Goal: Task Accomplishment & Management: Use online tool/utility

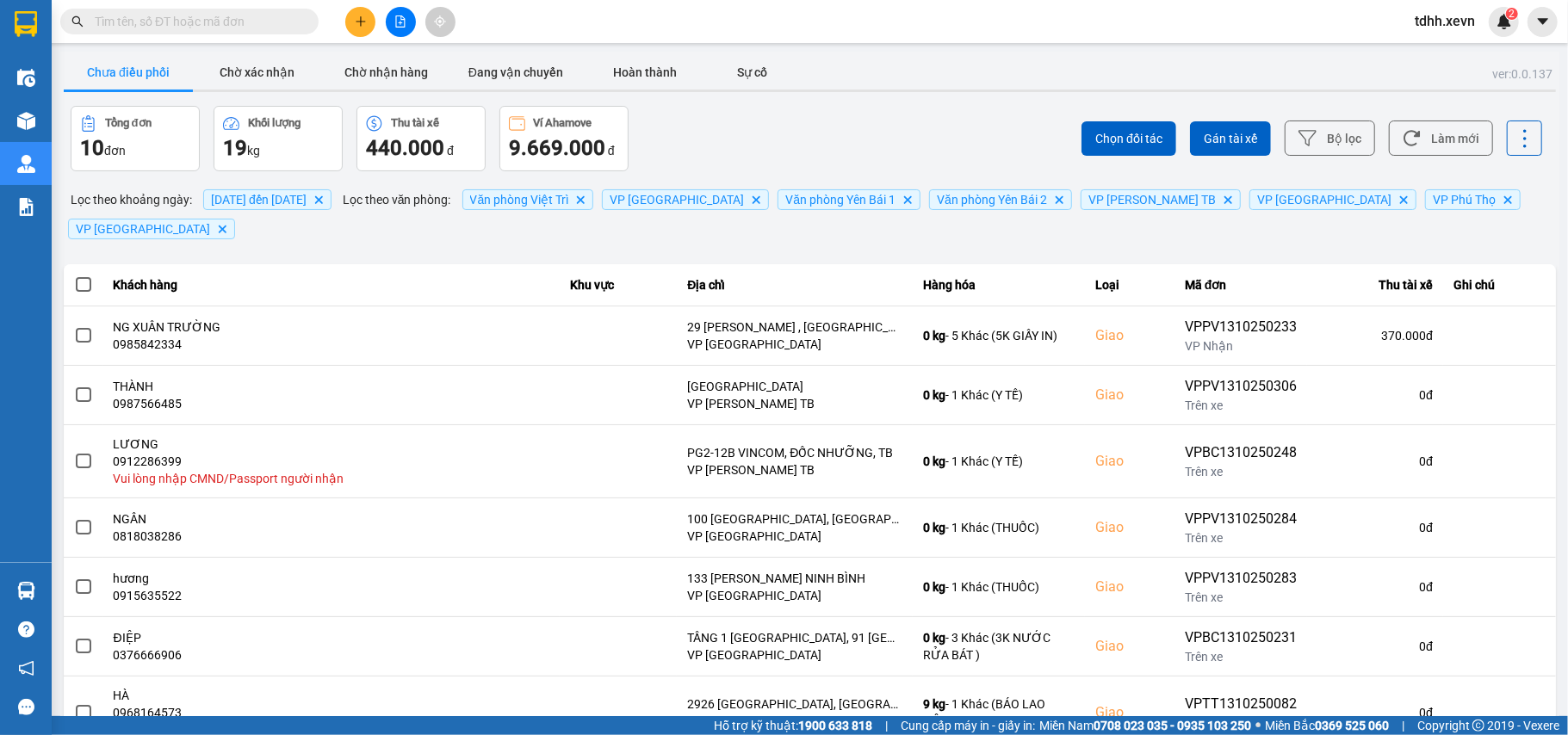
click at [244, 25] on input "text" at bounding box center [195, 22] width 203 height 19
click at [242, 22] on input "text" at bounding box center [195, 22] width 203 height 19
paste input "0879113905"
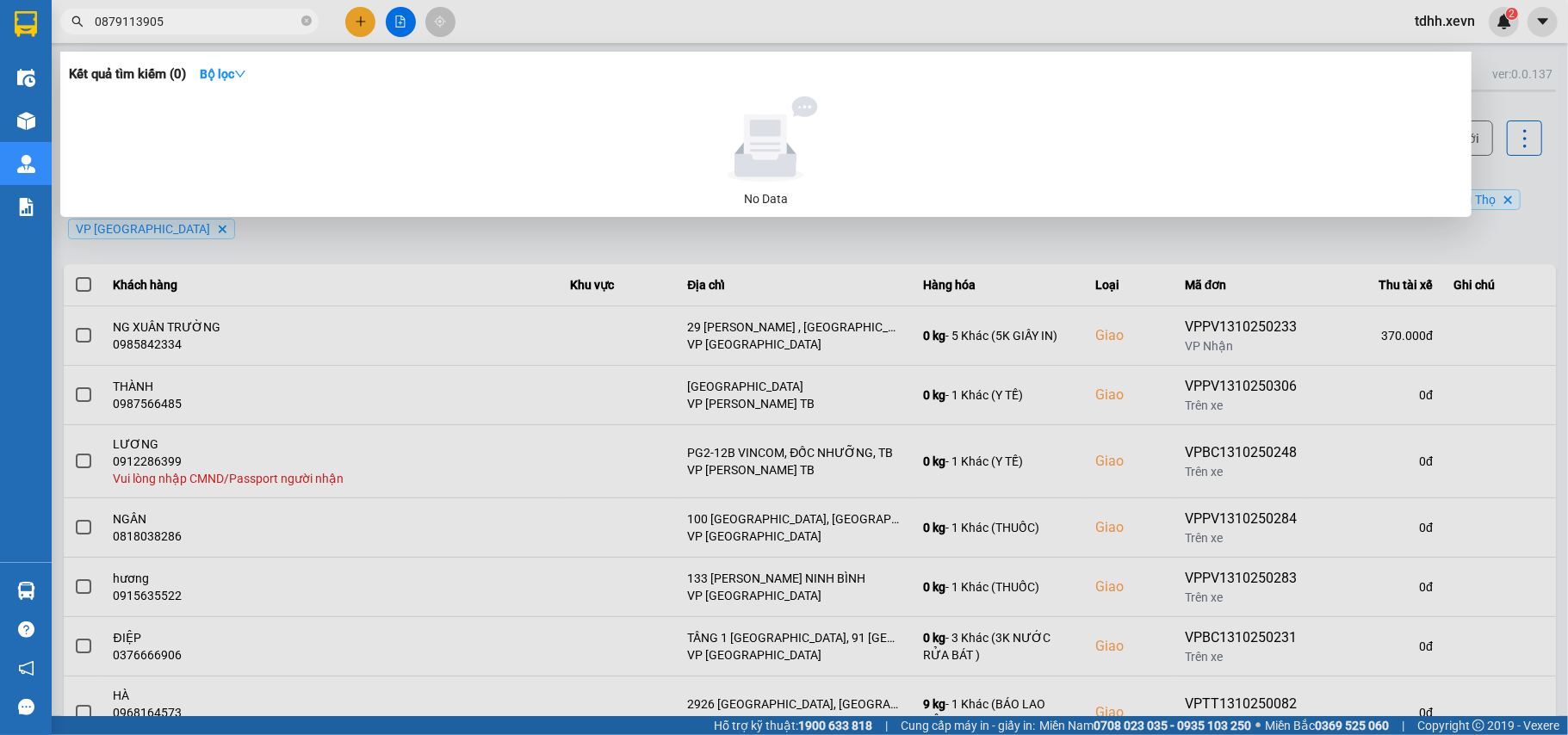
click at [184, 22] on input "0879113905" at bounding box center [195, 22] width 203 height 19
paste input "68306668"
type input "0868306668"
